Goal: Task Accomplishment & Management: Manage account settings

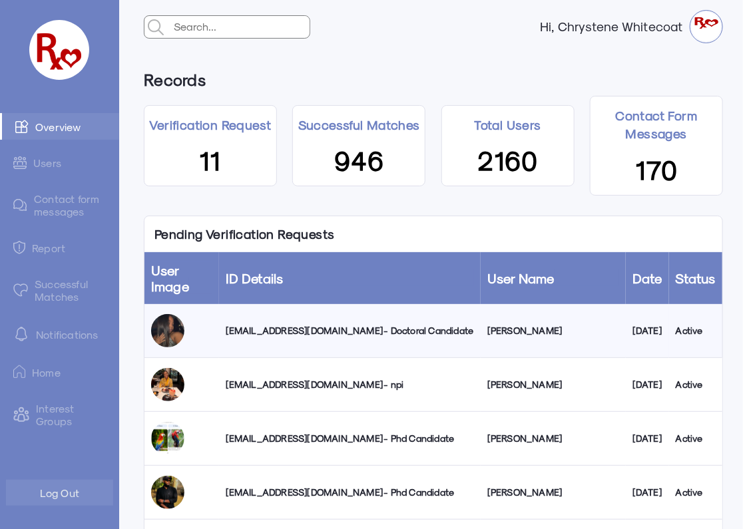
click at [339, 335] on div "[EMAIL_ADDRESS][DOMAIN_NAME] - Doctoral Candidate" at bounding box center [350, 330] width 248 height 13
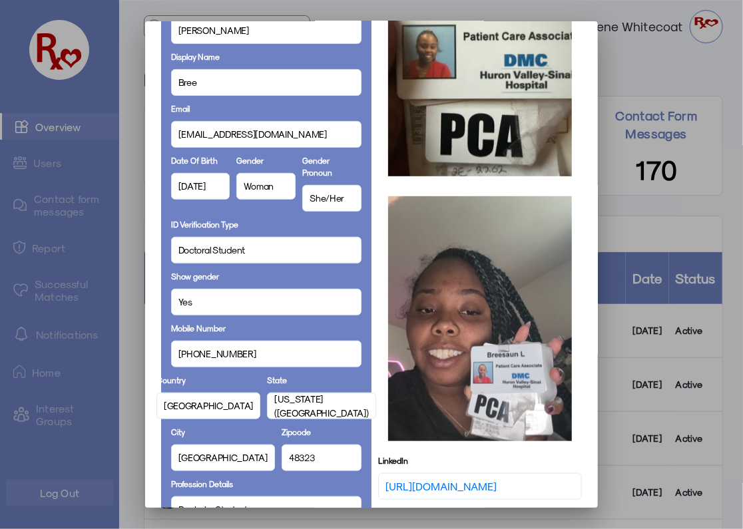
scroll to position [180, 0]
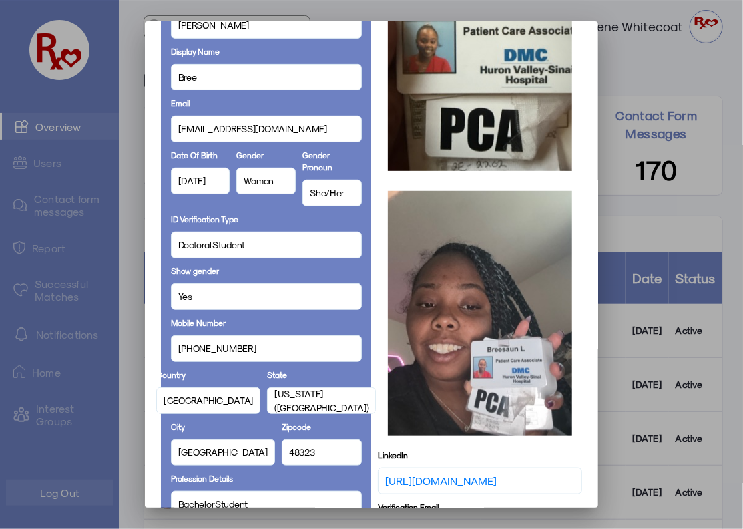
click at [202, 243] on span "Doctoral Student" at bounding box center [211, 245] width 67 height 14
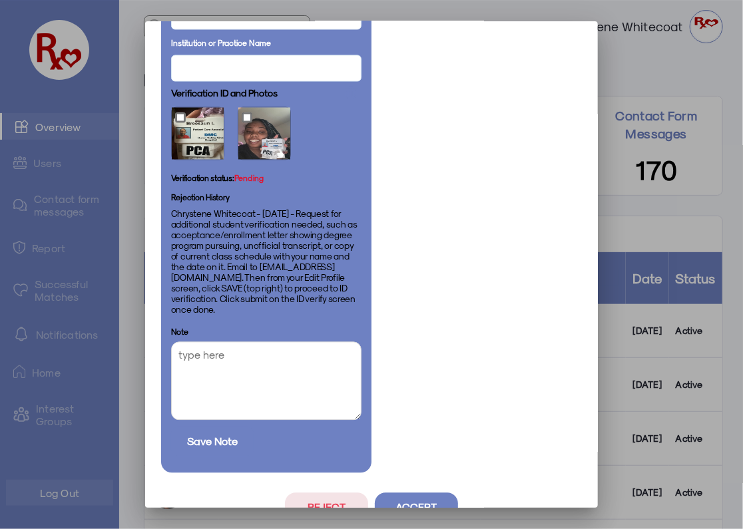
scroll to position [783, 0]
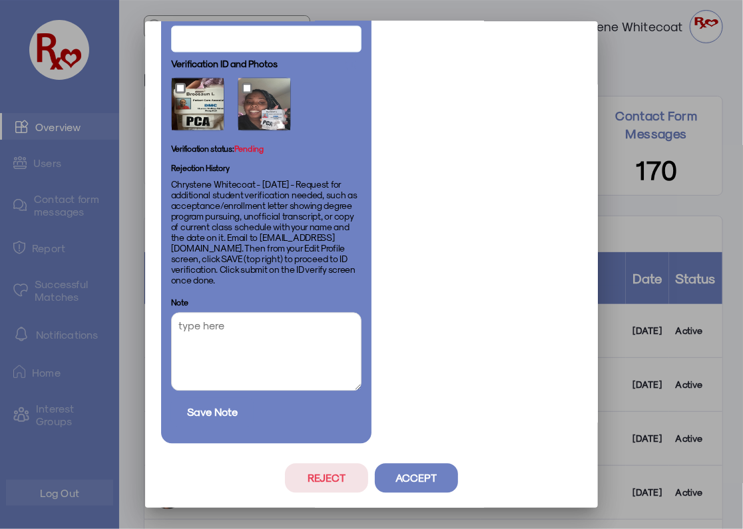
click at [421, 483] on button "Accept" at bounding box center [416, 478] width 83 height 29
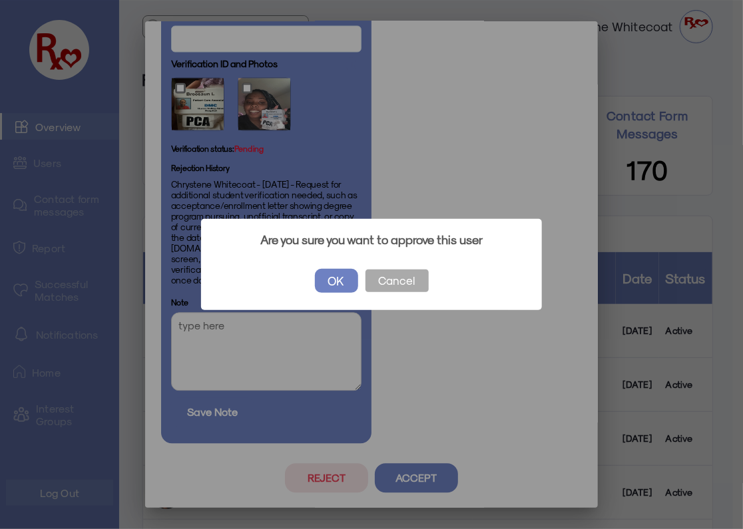
click at [325, 278] on button "OK" at bounding box center [336, 281] width 43 height 24
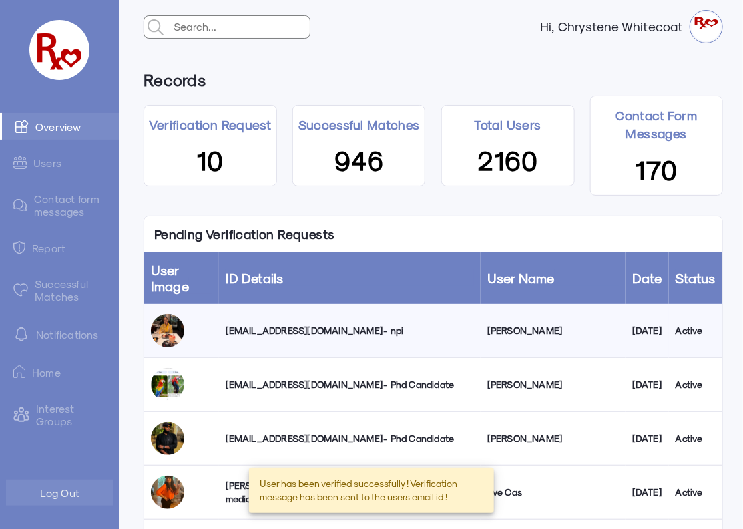
click at [57, 288] on link "Successful Matches" at bounding box center [59, 290] width 119 height 39
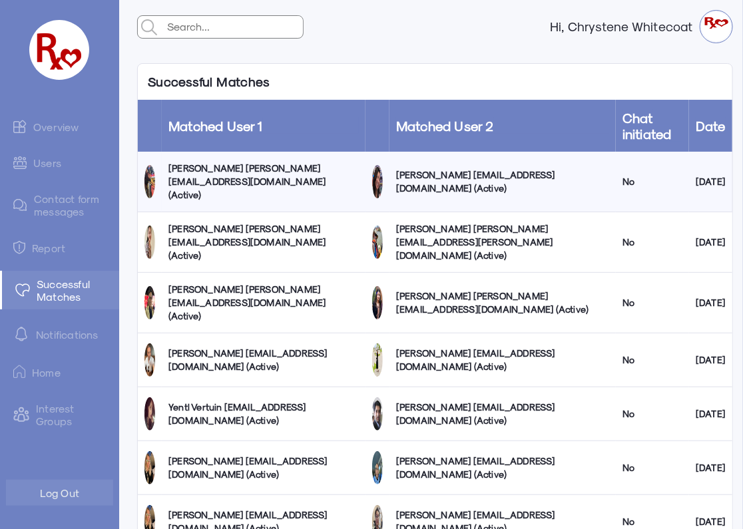
click at [54, 164] on link "Users" at bounding box center [59, 163] width 119 height 26
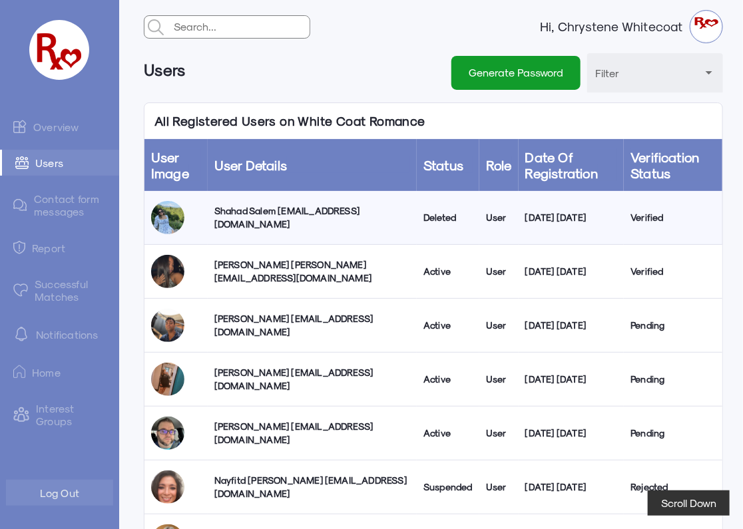
click at [302, 219] on div "Shahad Salem [EMAIL_ADDRESS][DOMAIN_NAME]" at bounding box center [312, 217] width 196 height 27
select select "true"
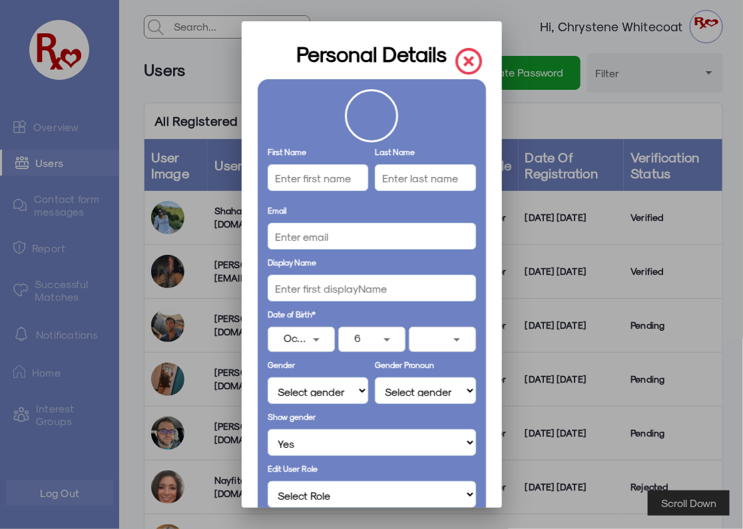
type input "Shahad"
type input "[GEOGRAPHIC_DATA]"
type input "[EMAIL_ADDRESS][DOMAIN_NAME]"
select select "Woman"
select select "She/Her"
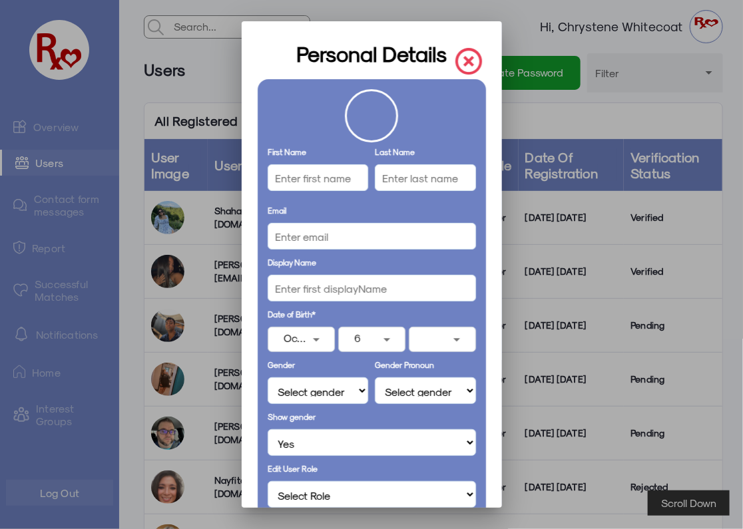
select select "User"
type input "[PHONE_NUMBER]"
select select "[GEOGRAPHIC_DATA]"
type input "[US_STATE] ([GEOGRAPHIC_DATA])"
type input "[GEOGRAPHIC_DATA]"
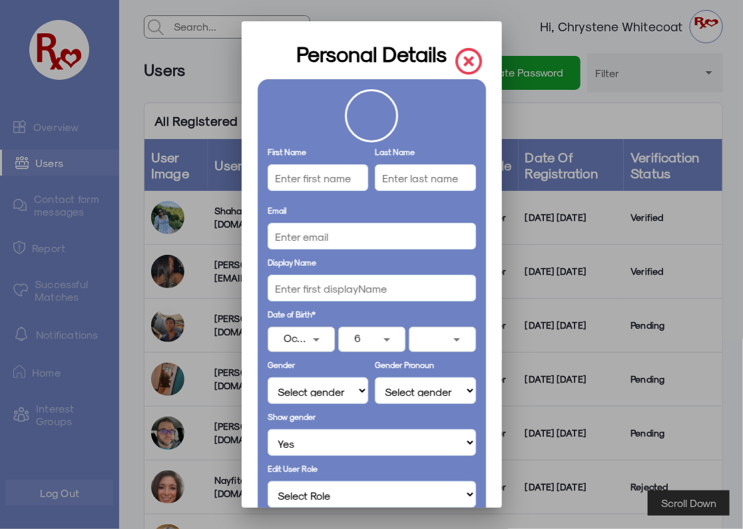
type input "01605"
select select "Doctorate Student"
type input "BSN"
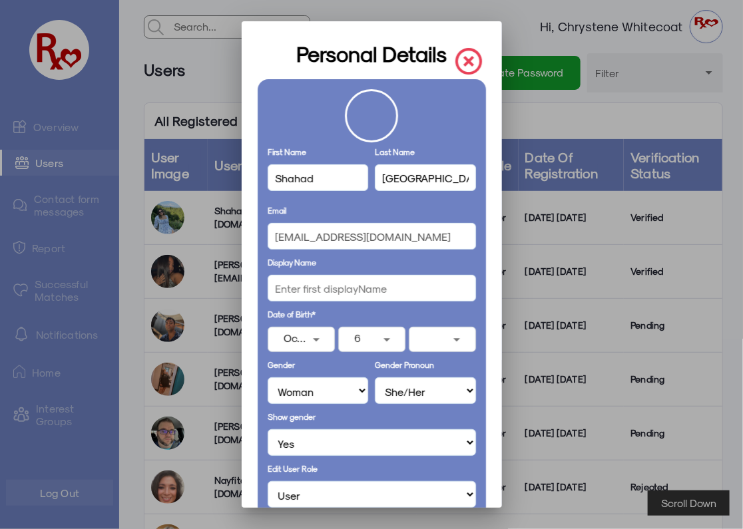
select select "Doctor of Nursing Practice Student (DNP Student)"
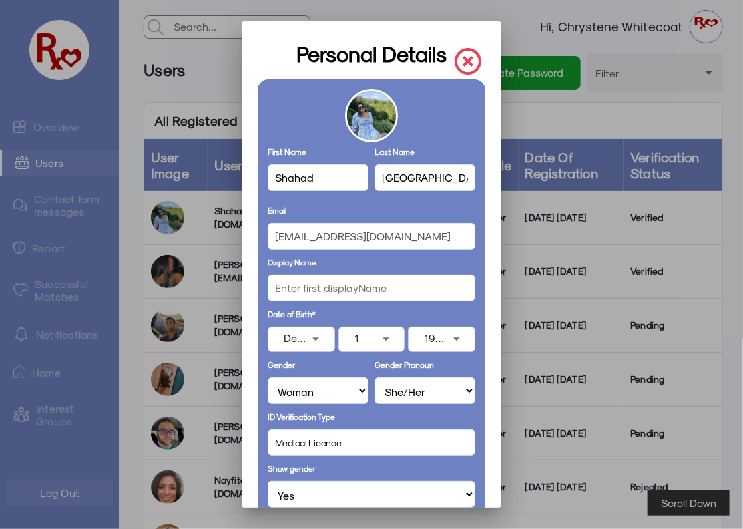
click at [459, 55] on img at bounding box center [468, 61] width 27 height 27
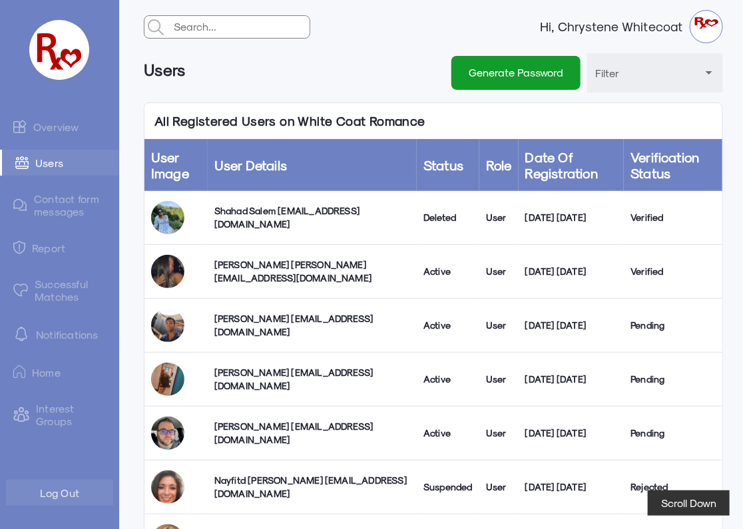
click at [59, 125] on link "Overview" at bounding box center [59, 126] width 119 height 27
